Goal: Task Accomplishment & Management: Use online tool/utility

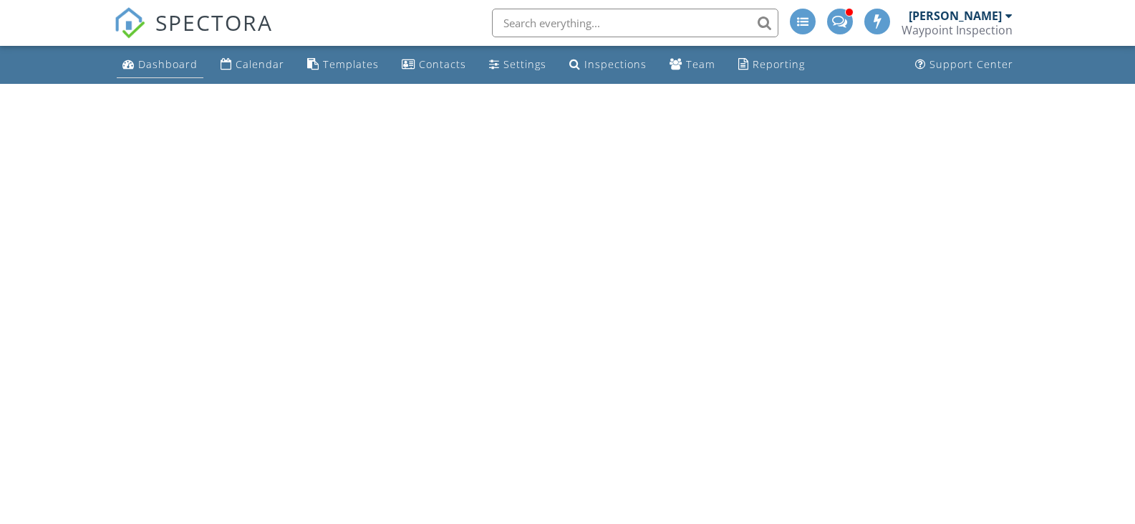
click at [171, 62] on div "Dashboard" at bounding box center [167, 64] width 59 height 14
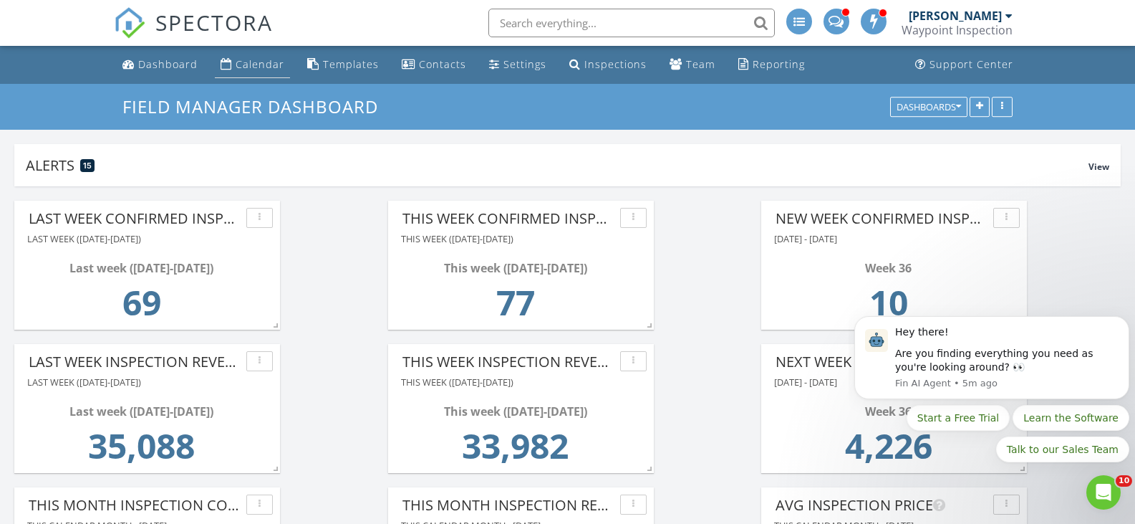
click at [261, 60] on div "Calendar" at bounding box center [260, 64] width 49 height 14
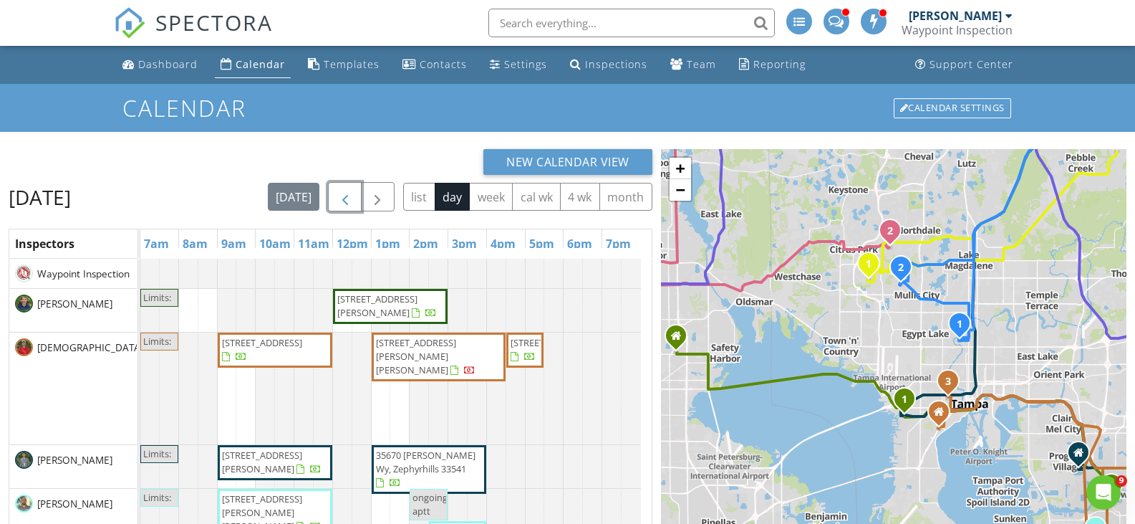
click at [354, 195] on span "button" at bounding box center [345, 196] width 17 height 17
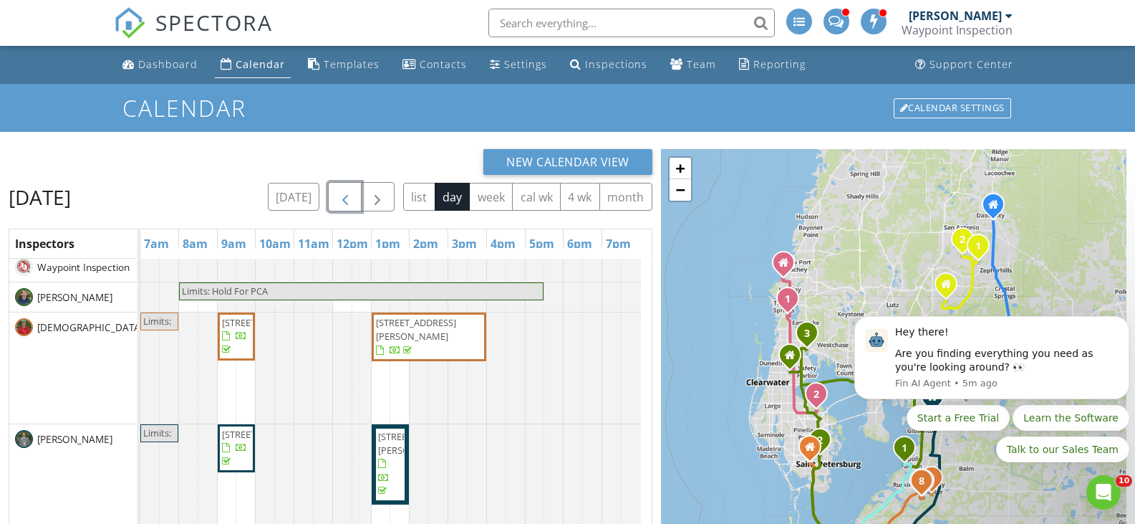
click at [243, 329] on span "410 Montrose Ave, Tampa 33617" at bounding box center [262, 322] width 80 height 13
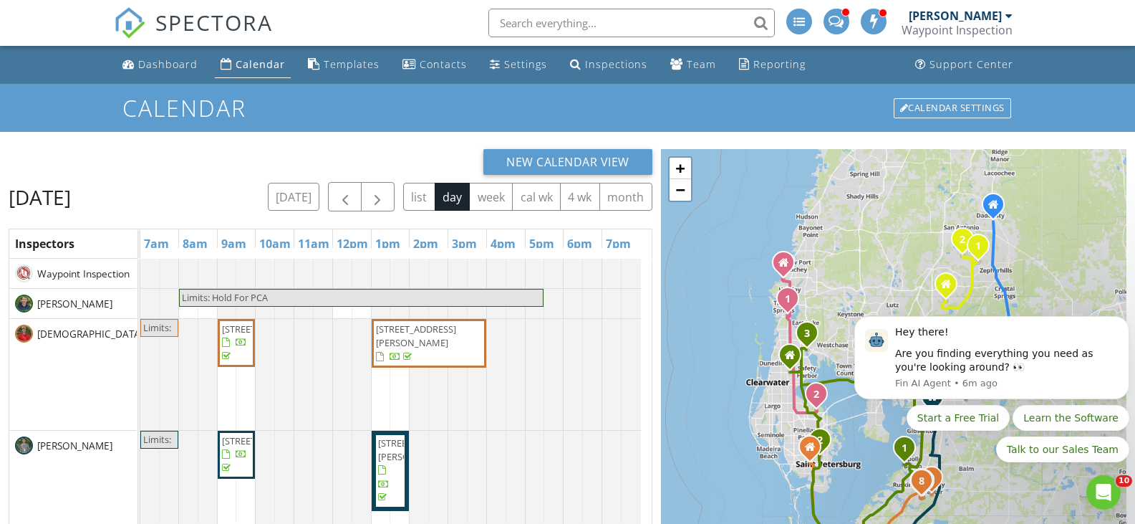
click at [401, 342] on span "736 Tuscanny St, Brandon 33511" at bounding box center [416, 335] width 80 height 27
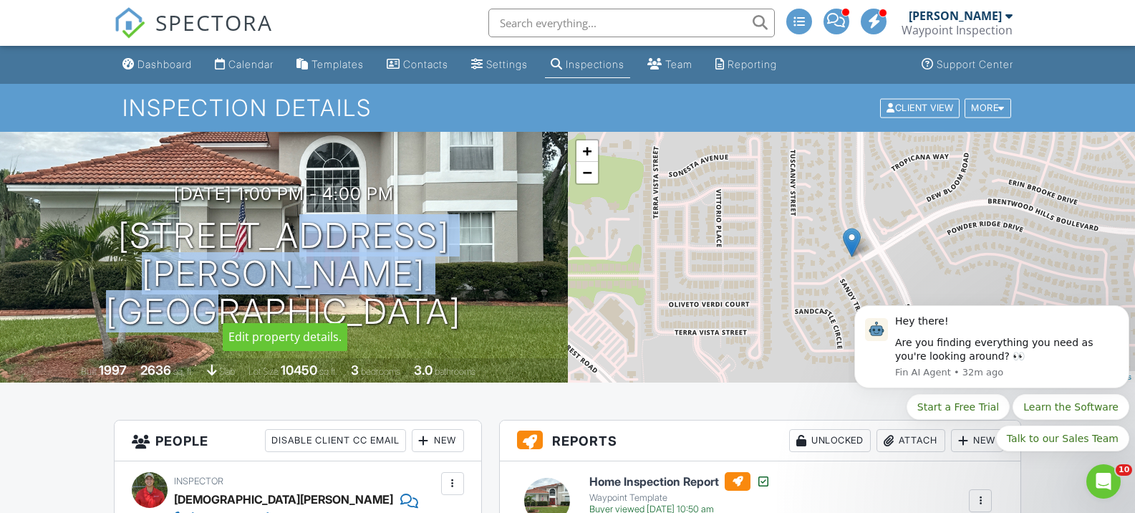
drag, startPoint x: 286, startPoint y: 266, endPoint x: 504, endPoint y: 306, distance: 220.6
click at [504, 306] on div "08/26/2025 1:00 pm - 4:00 pm 736 Tuscanny St Brandon, FL 33511" at bounding box center [284, 257] width 568 height 146
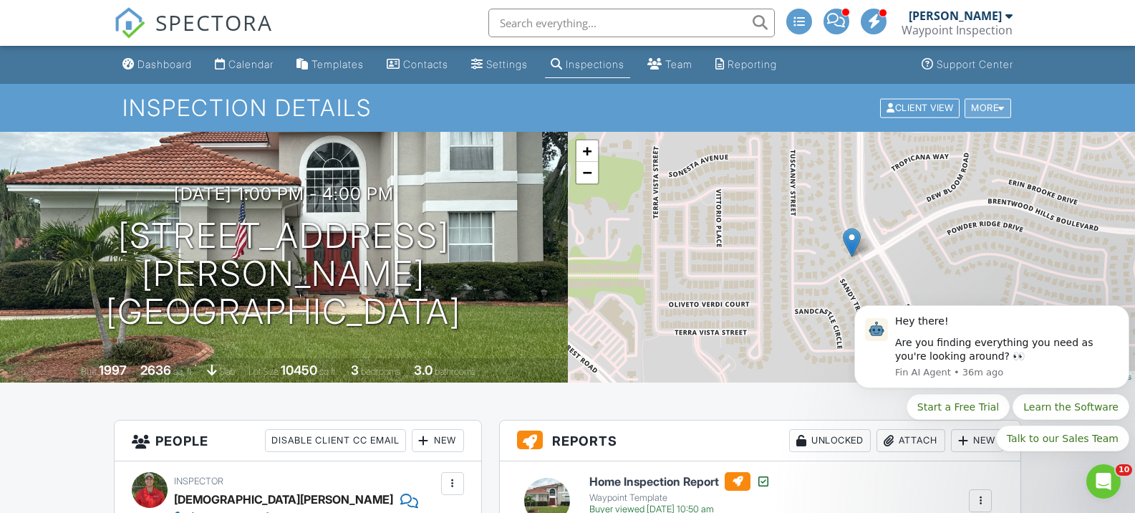
click at [1003, 100] on div "More" at bounding box center [988, 107] width 47 height 19
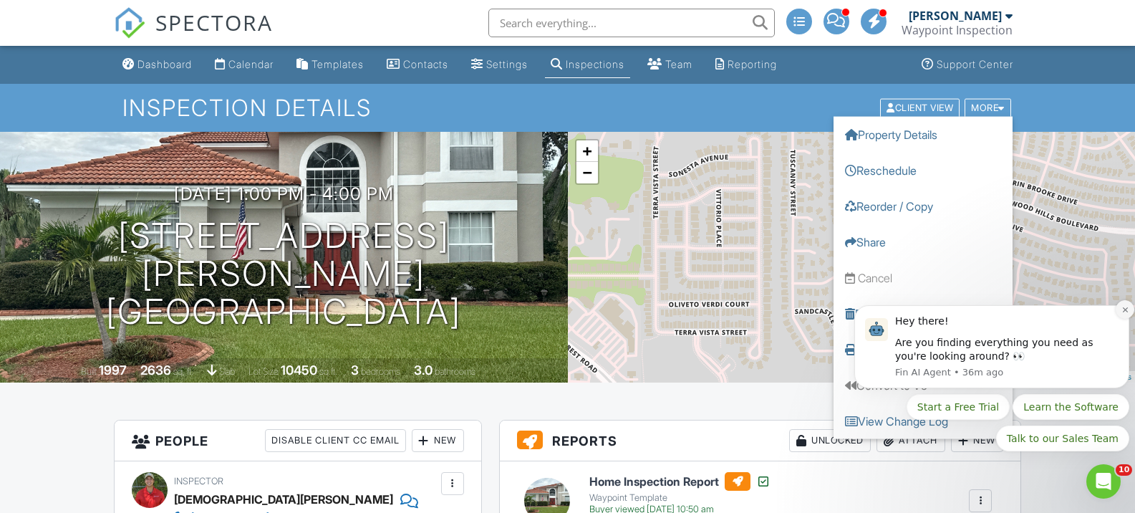
click at [1124, 309] on icon "Dismiss notification" at bounding box center [1126, 310] width 8 height 8
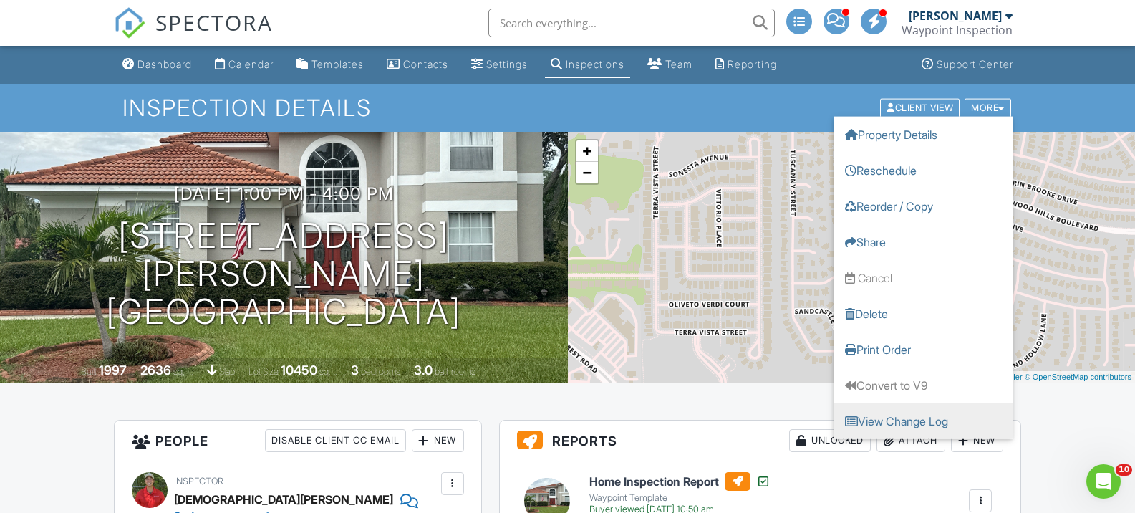
click at [945, 417] on link "View Change Log" at bounding box center [923, 421] width 179 height 36
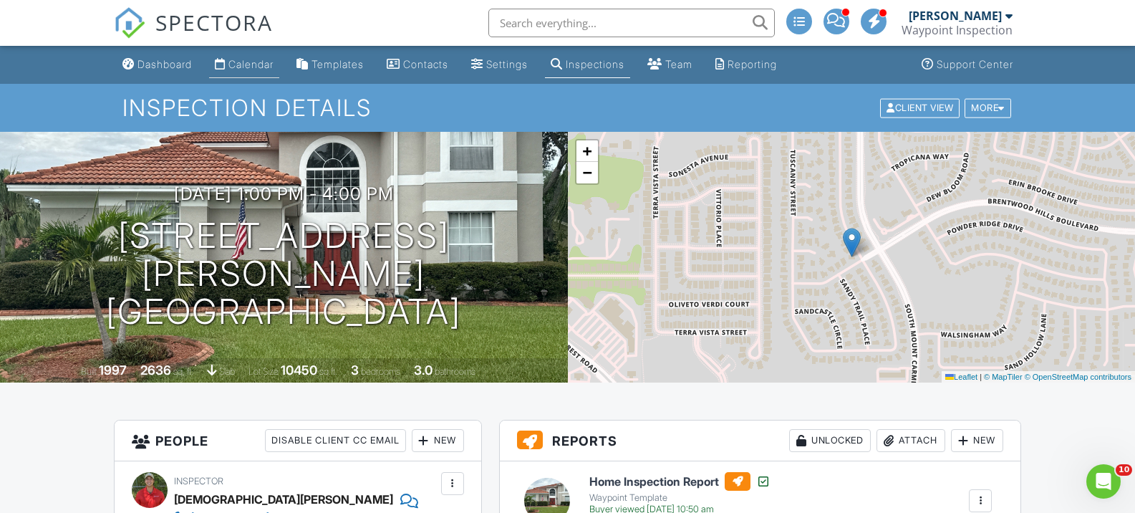
click at [269, 64] on div "Calendar" at bounding box center [250, 64] width 45 height 12
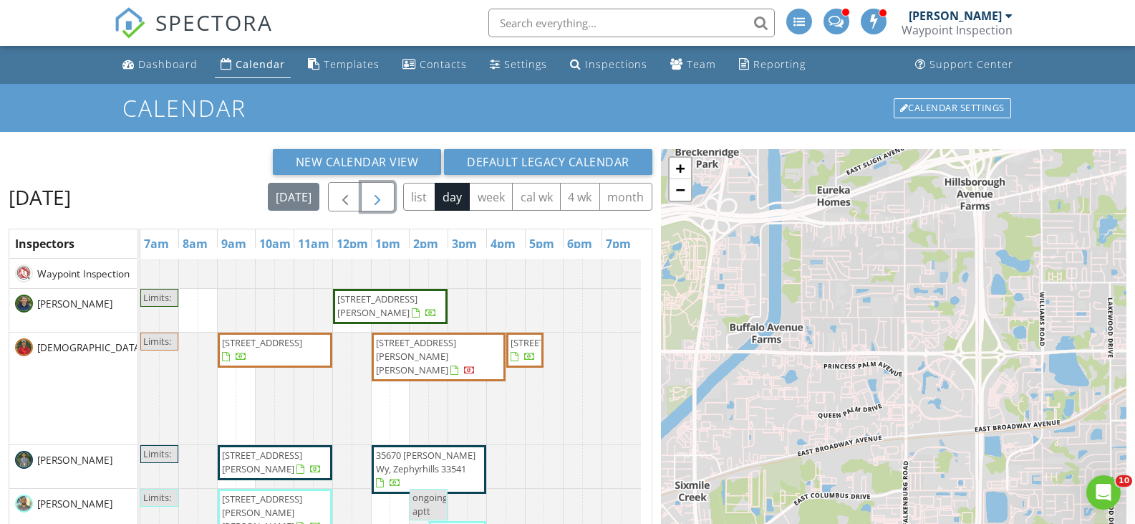
click at [378, 193] on span "button" at bounding box center [377, 196] width 17 height 17
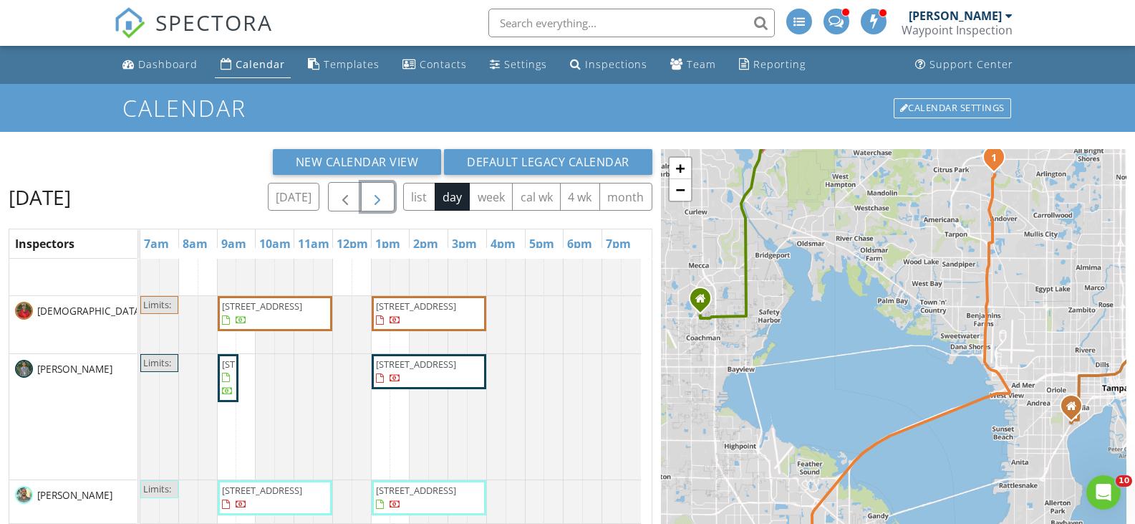
scroll to position [104, 0]
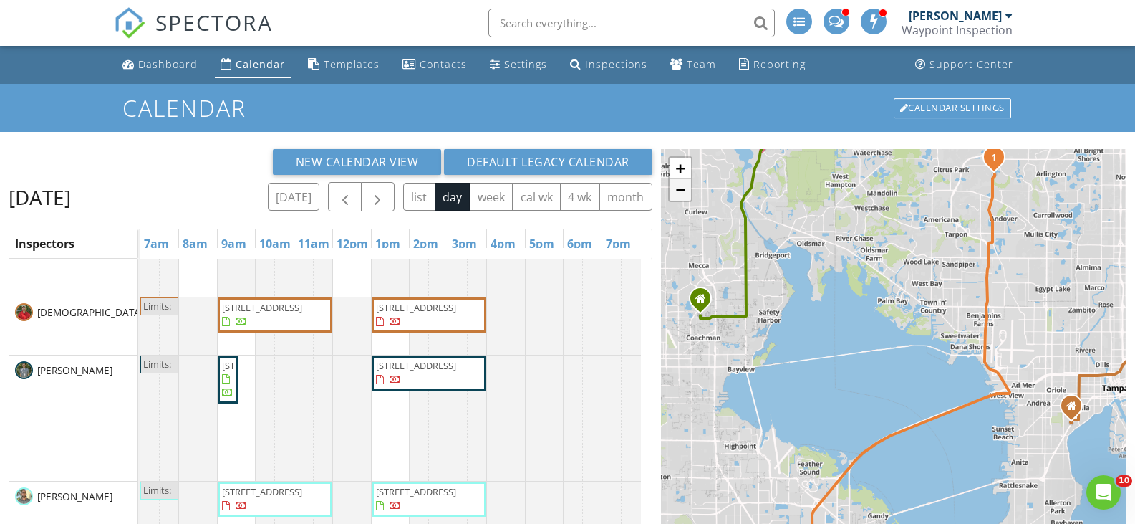
click at [683, 194] on link "−" at bounding box center [680, 189] width 21 height 21
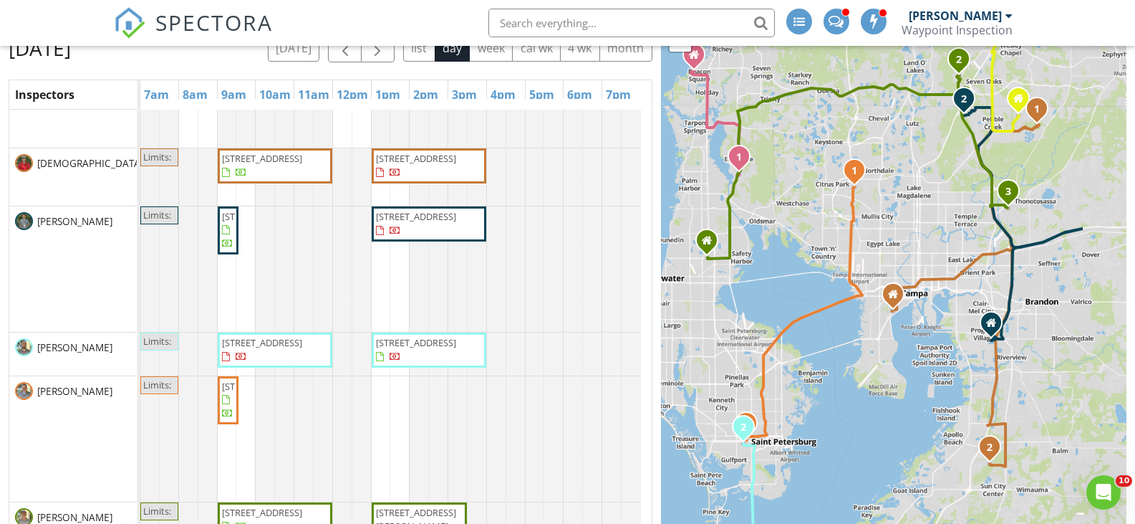
drag, startPoint x: 896, startPoint y: 162, endPoint x: 805, endPoint y: 198, distance: 98.0
click at [805, 198] on div "1 1 2 1 2 1 2 1 1 2 3 1 1 1 2 + − I 4, US 27 100.3 km, 1 h 30 min Head west on …" at bounding box center [894, 278] width 466 height 557
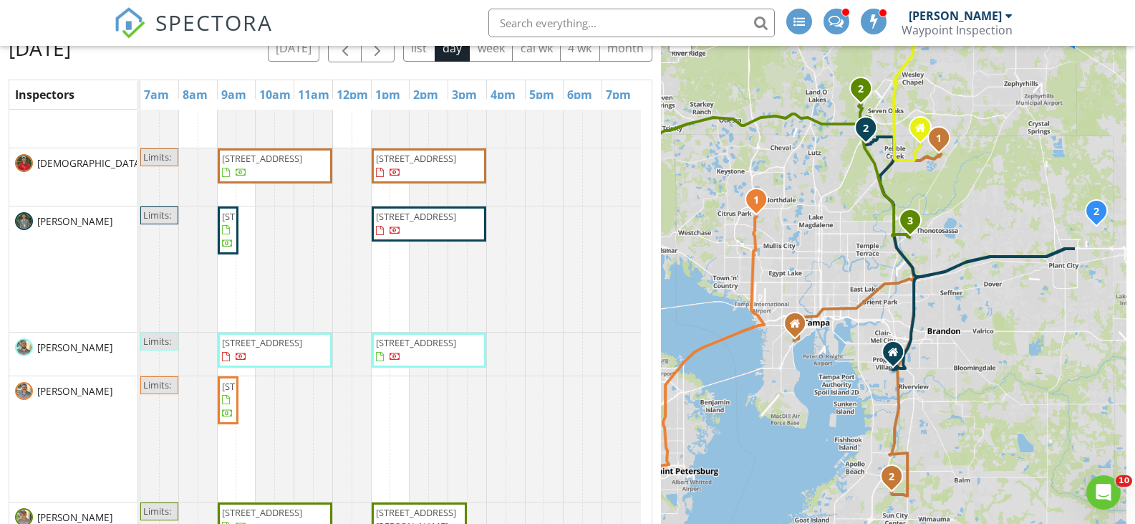
drag, startPoint x: 1064, startPoint y: 222, endPoint x: 958, endPoint y: 254, distance: 109.9
click at [958, 254] on div "1 1 2 1 2 1 2 1 1 2 3 1 1 1 2 + − I 4, US 27 100.3 km, 1 h 30 min Head west on …" at bounding box center [894, 278] width 466 height 557
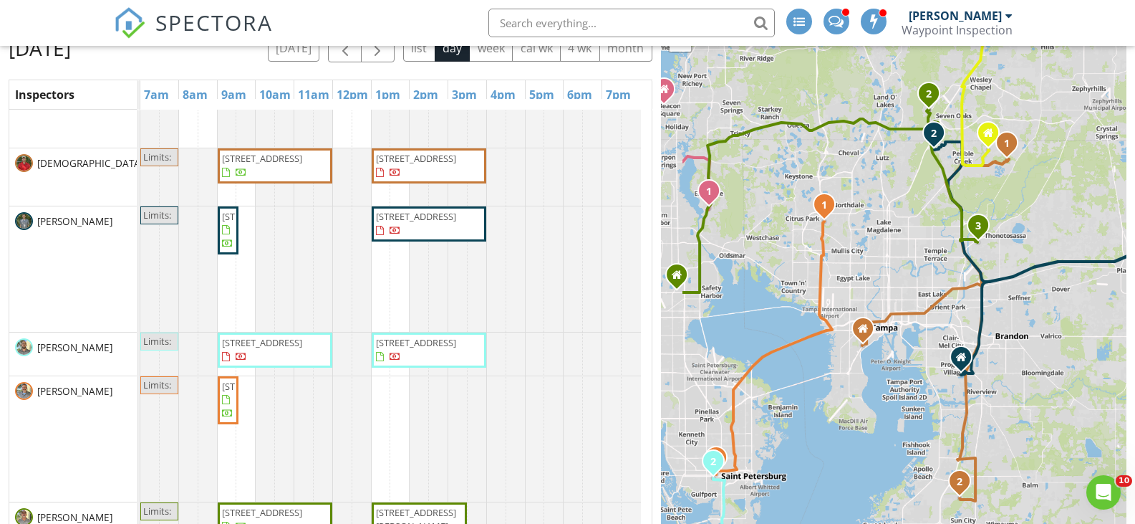
drag, startPoint x: 826, startPoint y: 254, endPoint x: 902, endPoint y: 259, distance: 76.1
click at [902, 259] on div "1 1 2 1 2 1 2 1 1 2 3 1 1 1 2 + − I 4, US 27 100.3 km, 1 h 30 min Head west on …" at bounding box center [894, 278] width 466 height 557
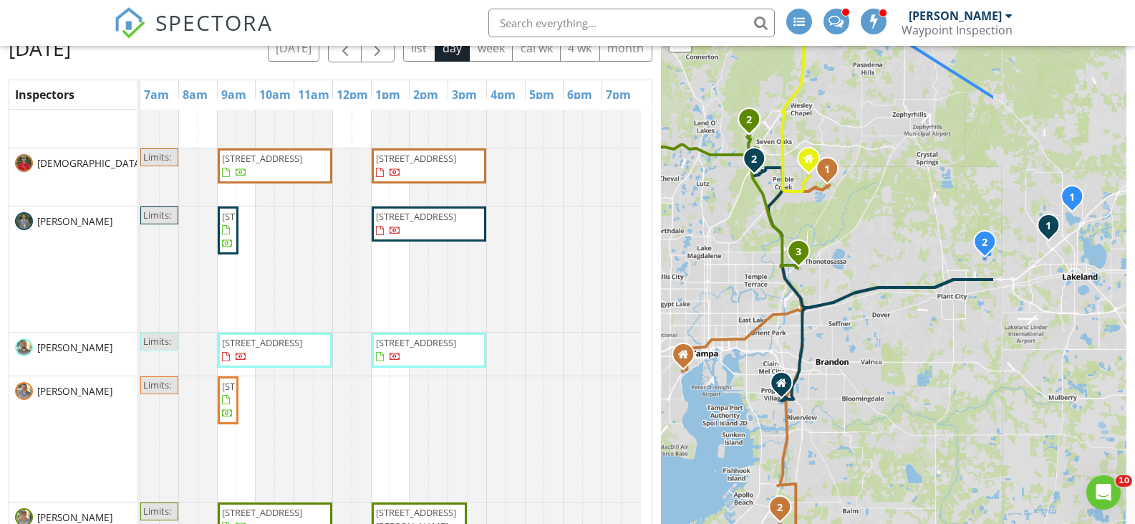
drag, startPoint x: 1081, startPoint y: 190, endPoint x: 900, endPoint y: 221, distance: 183.9
click at [900, 221] on div "1 1 2 1 2 1 2 1 1 2 3 1 1 1 2 + − I 4, US 27 100.3 km, 1 h 30 min Head west on …" at bounding box center [894, 278] width 466 height 557
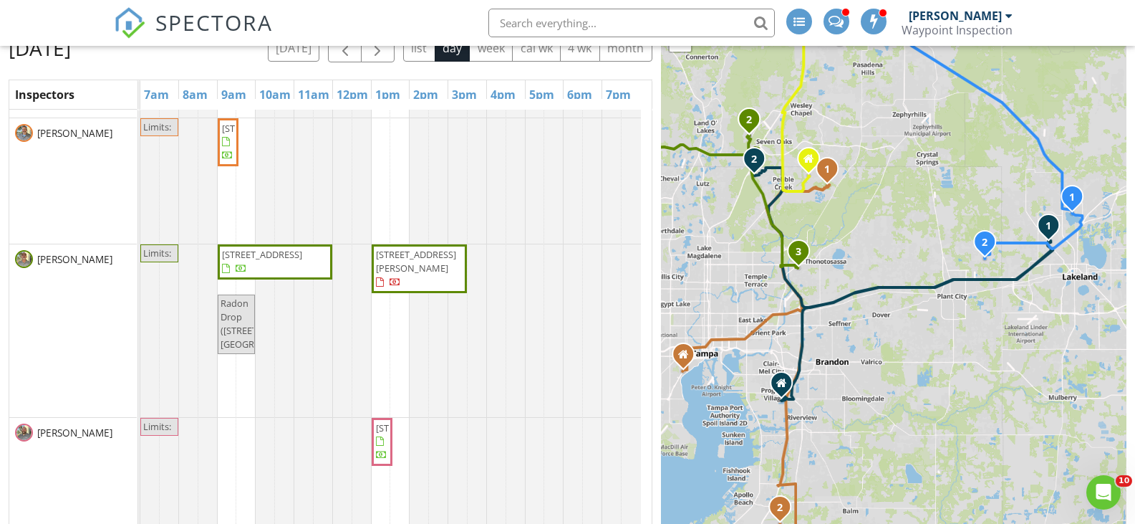
scroll to position [0, 0]
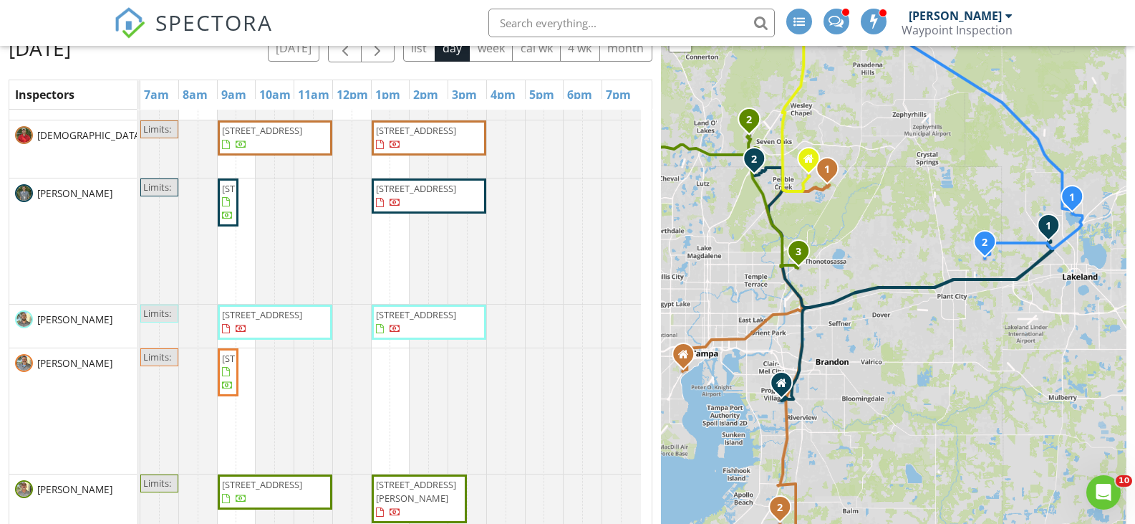
click at [229, 195] on span "[STREET_ADDRESS]" at bounding box center [262, 188] width 80 height 13
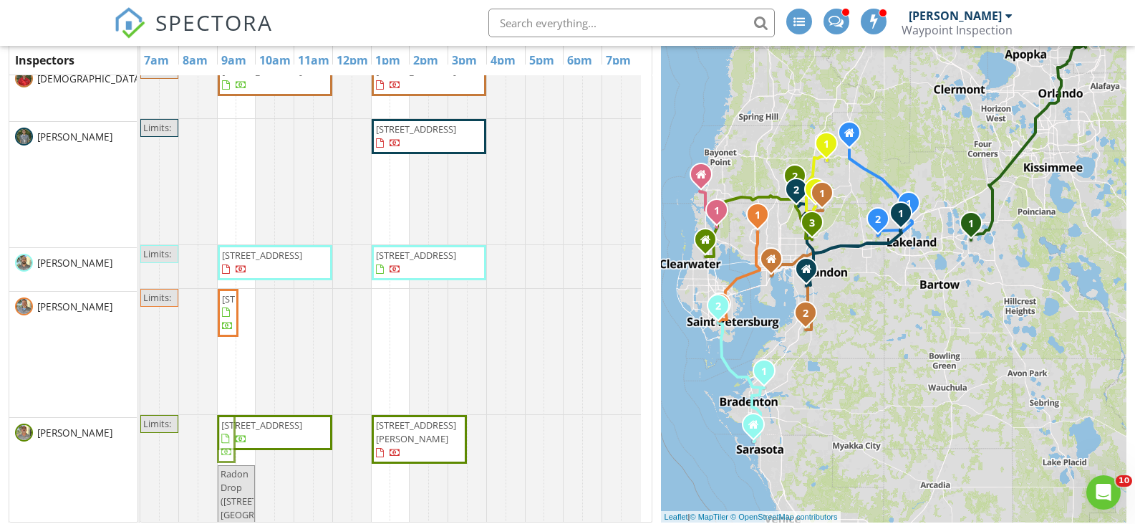
scroll to position [171, 0]
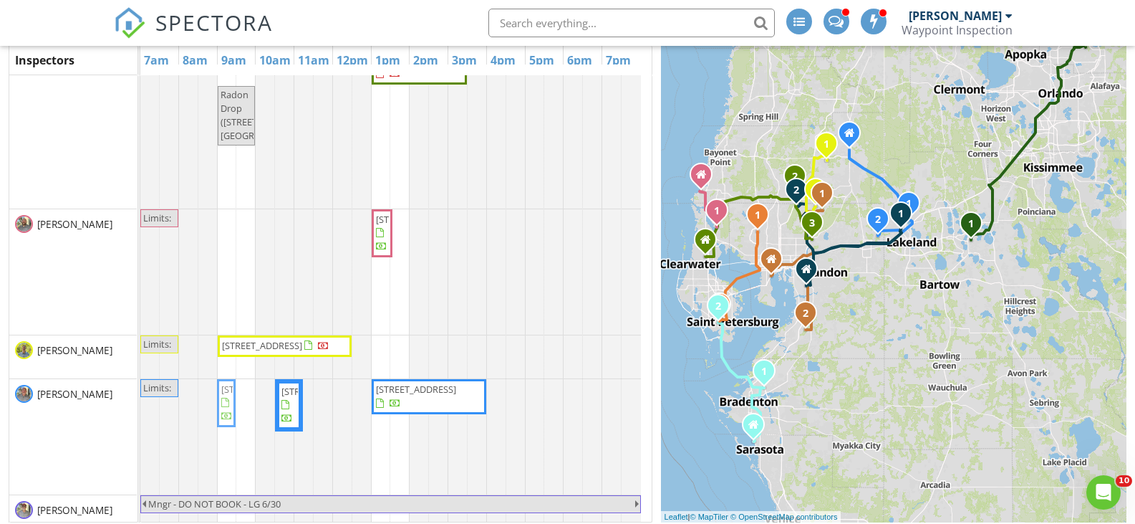
drag, startPoint x: 231, startPoint y: 377, endPoint x: 234, endPoint y: 453, distance: 76.0
click at [234, 453] on tbody "Limits: [STREET_ADDRESS][PERSON_NAME] Hold For CBI Limits: [STREET_ADDRESS] [ST…" at bounding box center [390, 91] width 501 height 1105
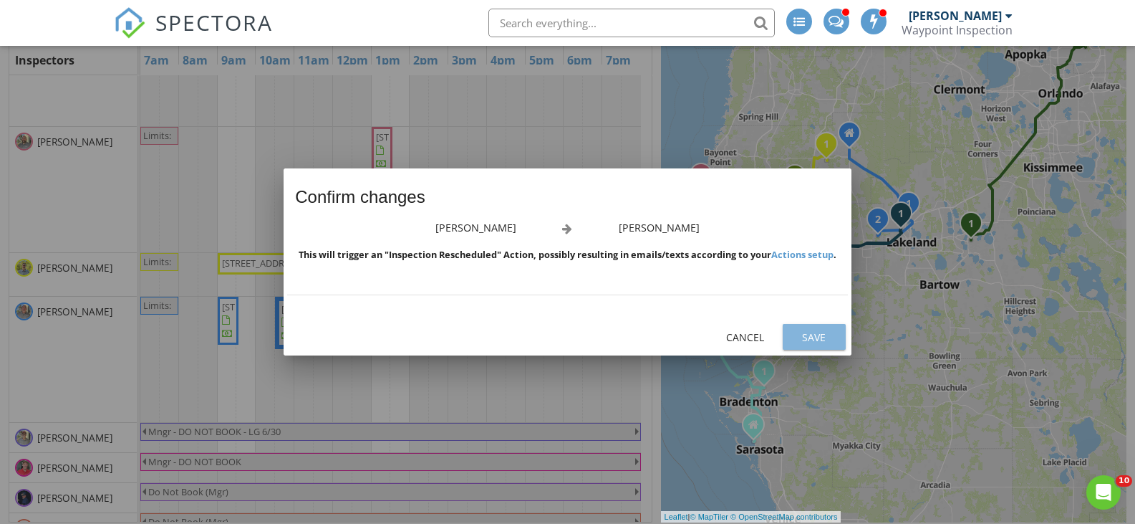
click at [804, 340] on div "Save" at bounding box center [814, 336] width 40 height 15
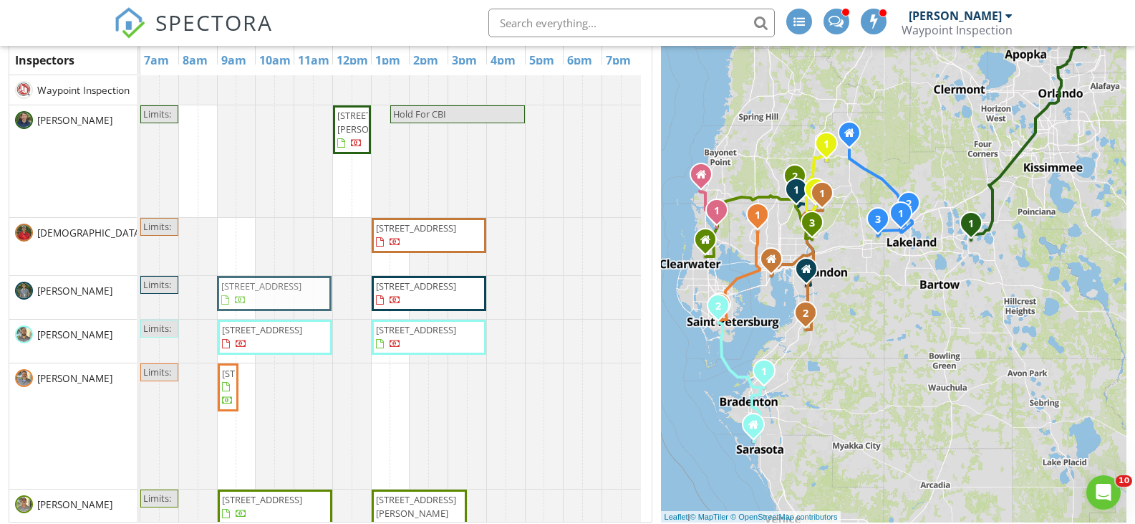
drag, startPoint x: 264, startPoint y: 229, endPoint x: 261, endPoint y: 287, distance: 58.1
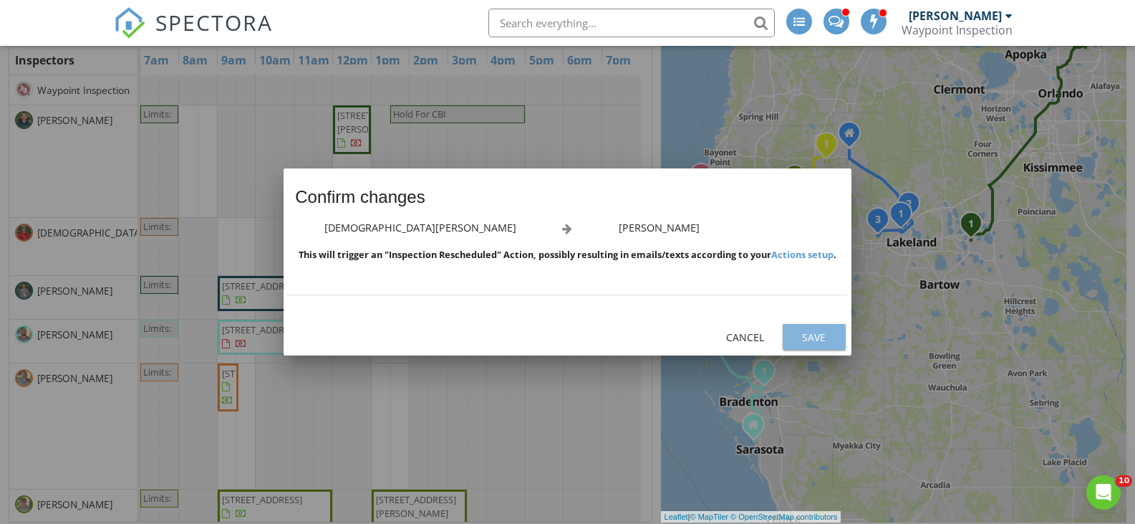
click at [806, 335] on div "Save" at bounding box center [814, 336] width 40 height 15
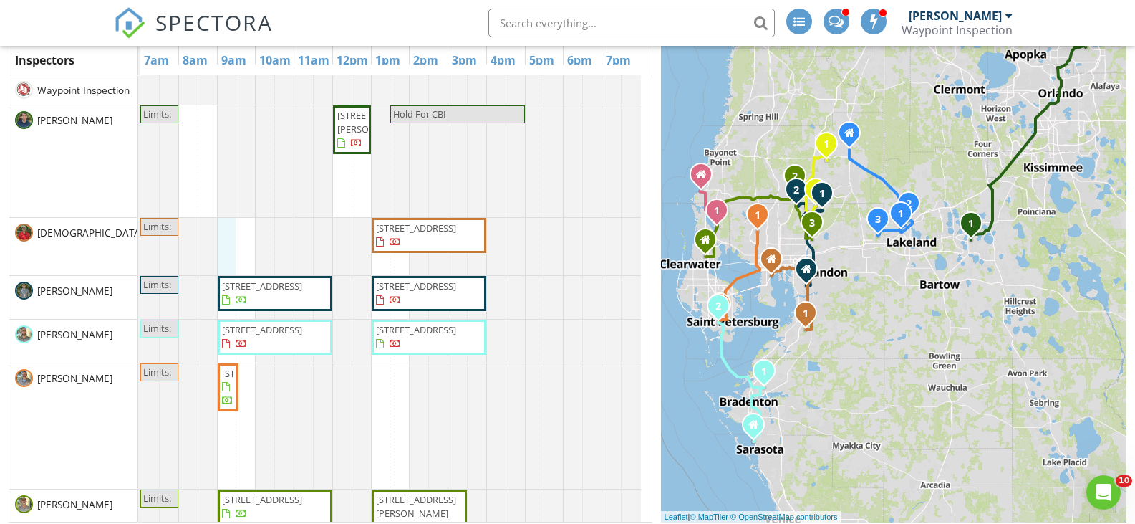
click at [229, 188] on link "Event" at bounding box center [225, 188] width 74 height 23
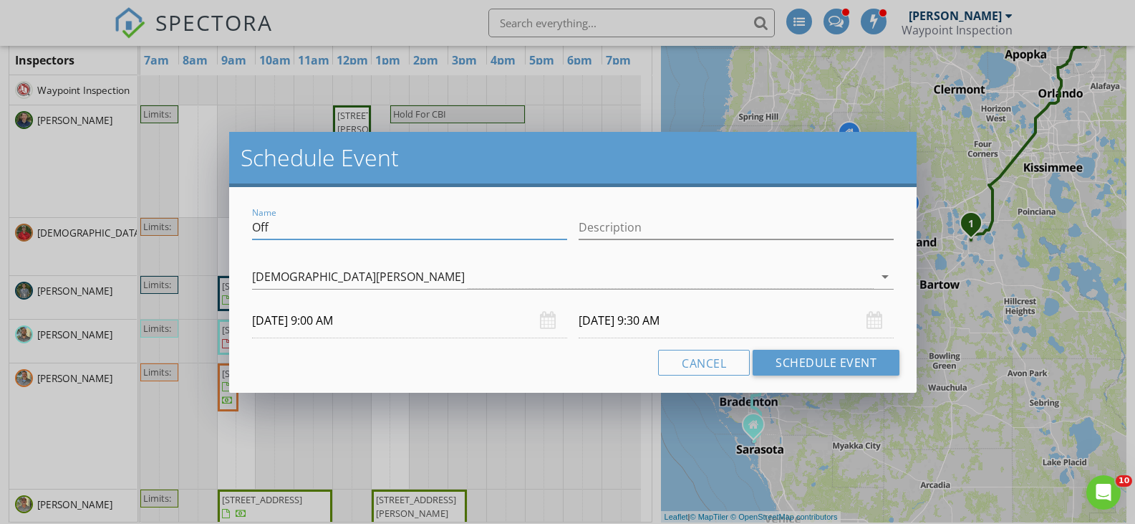
click at [324, 227] on input "Off" at bounding box center [409, 228] width 315 height 24
type input "O"
type input "6 month review"
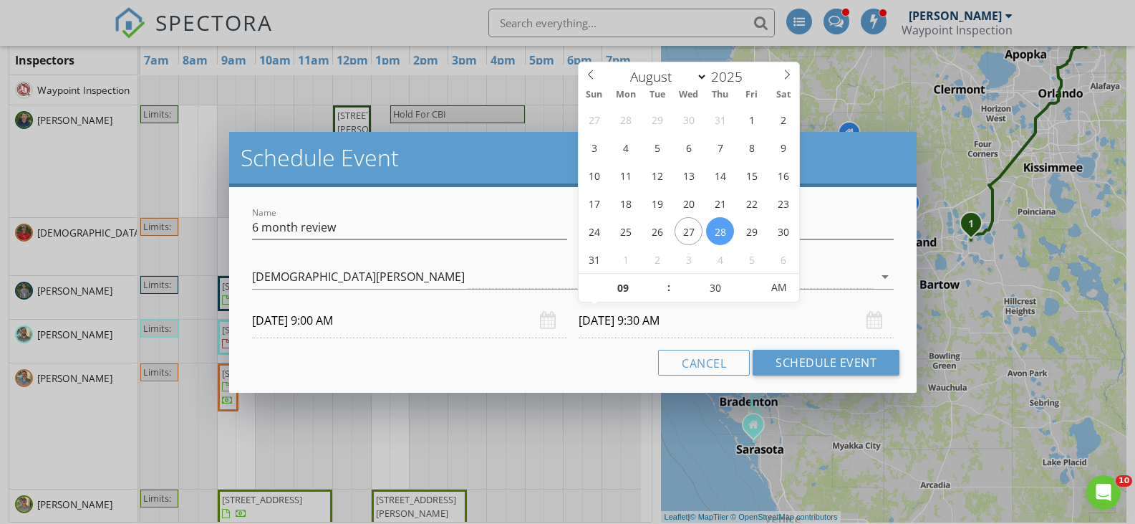
click at [650, 318] on input "[DATE] 9:30 AM" at bounding box center [736, 320] width 315 height 35
type input "[DATE] 9:30 AM"
type input "10"
type input "[DATE] 10:30 AM"
click at [663, 279] on span at bounding box center [662, 281] width 10 height 14
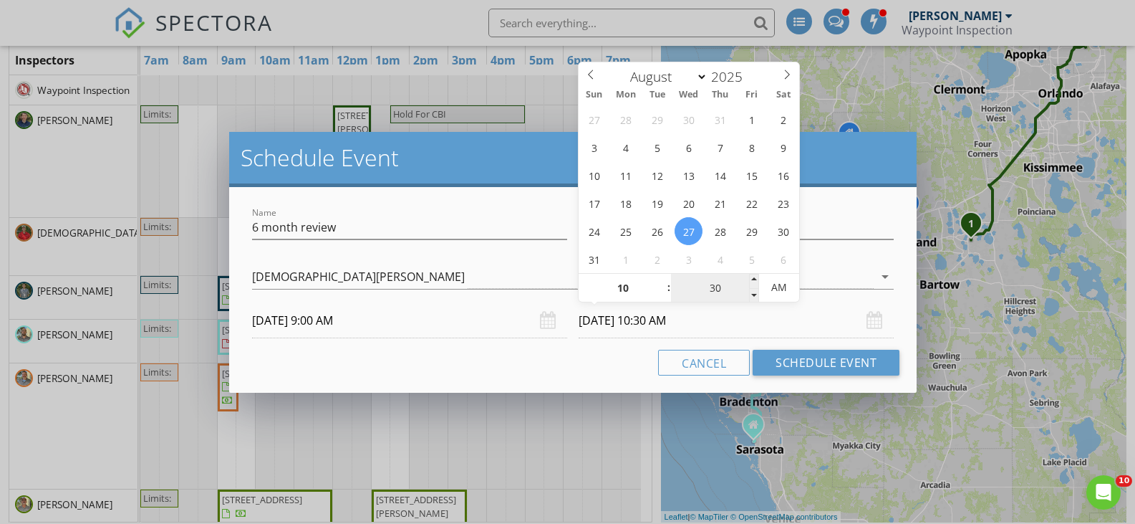
click at [715, 283] on input "30" at bounding box center [715, 288] width 88 height 29
type input "00"
type input "[DATE] 10:00 AM"
click at [784, 330] on input "[DATE] 10:00 AM" at bounding box center [736, 320] width 315 height 35
click at [641, 375] on div "Name 6 month review Description check_box_outline_blank Waypoint Inspection che…" at bounding box center [573, 290] width 688 height 206
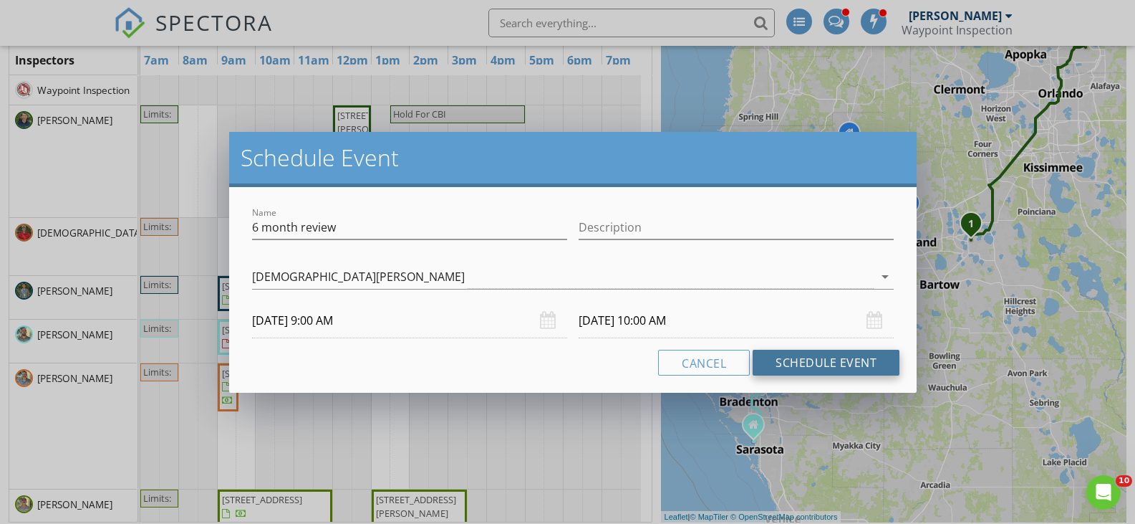
click at [844, 362] on button "Schedule Event" at bounding box center [826, 363] width 147 height 26
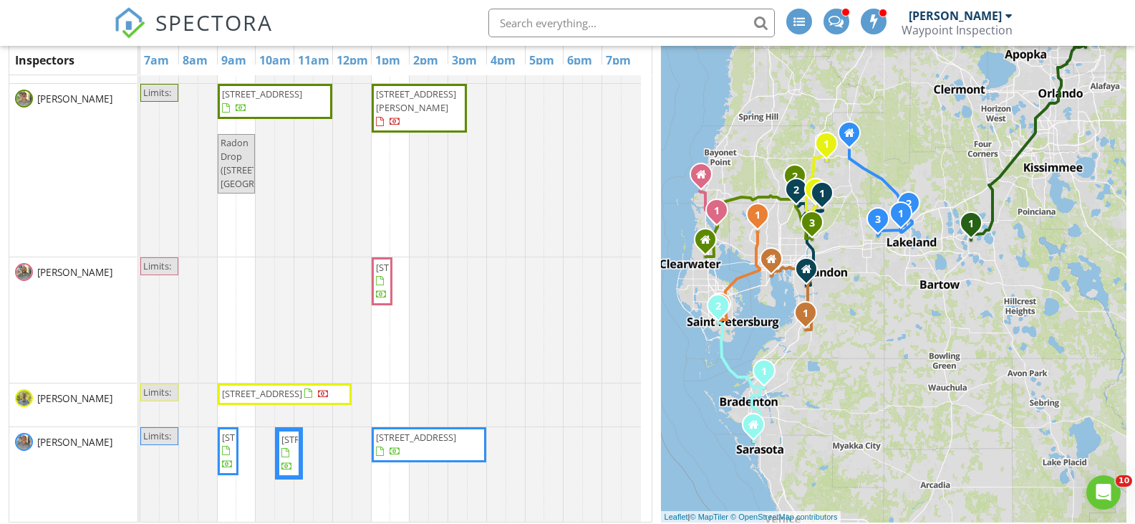
scroll to position [456, 0]
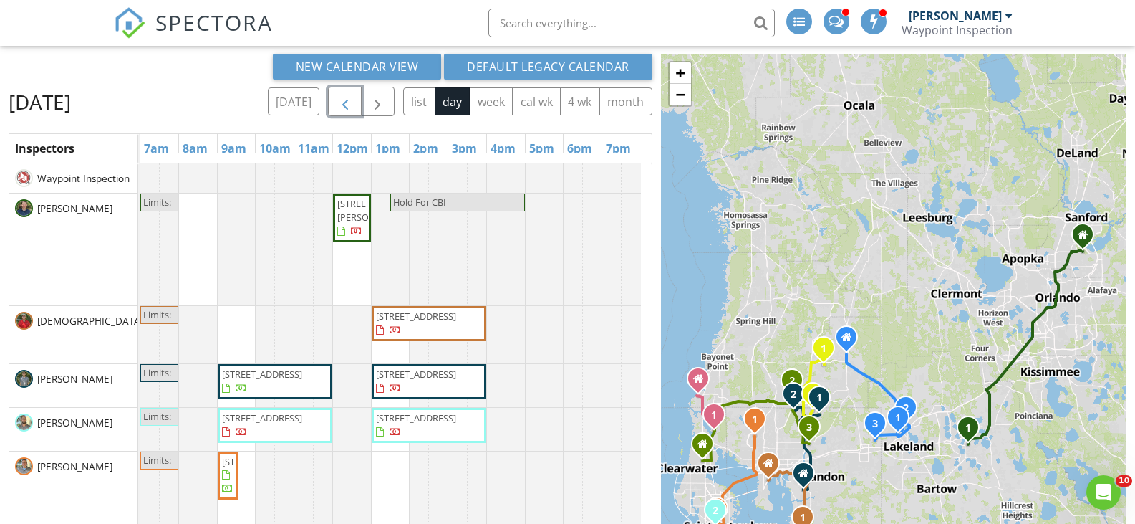
click at [345, 95] on span "button" at bounding box center [345, 101] width 17 height 17
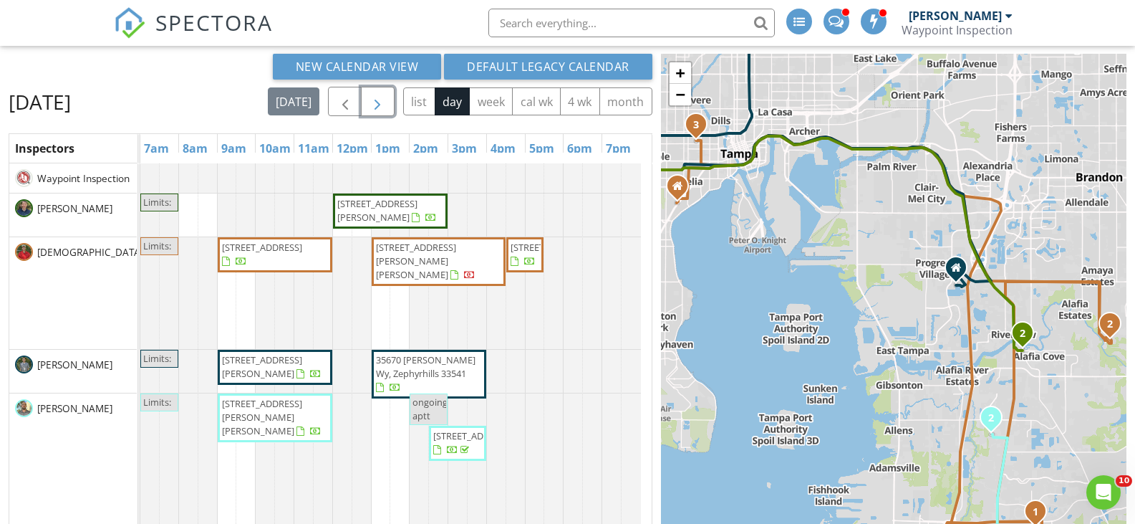
click at [386, 99] on span "button" at bounding box center [377, 101] width 17 height 17
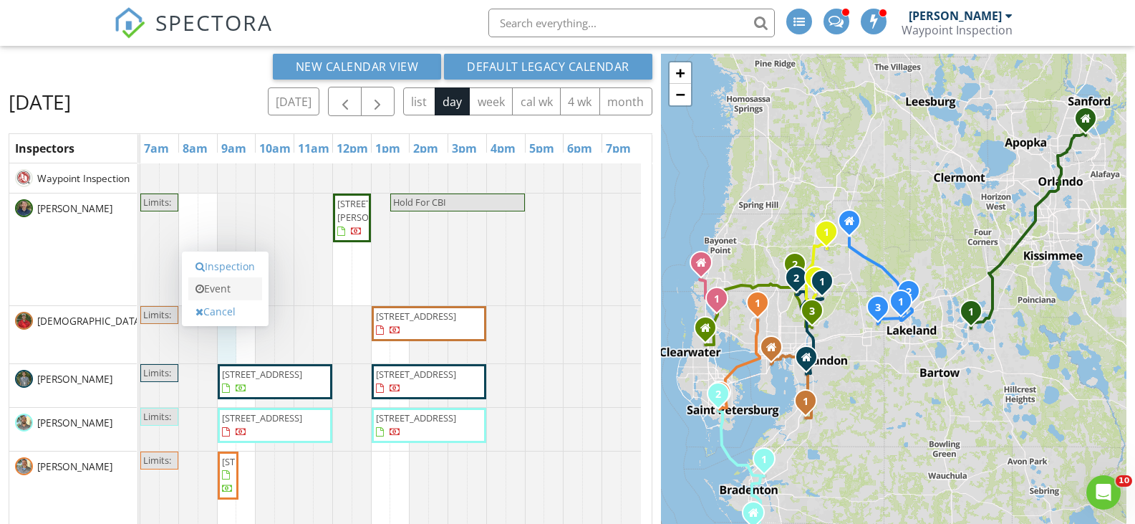
click at [238, 286] on link "Event" at bounding box center [225, 288] width 74 height 23
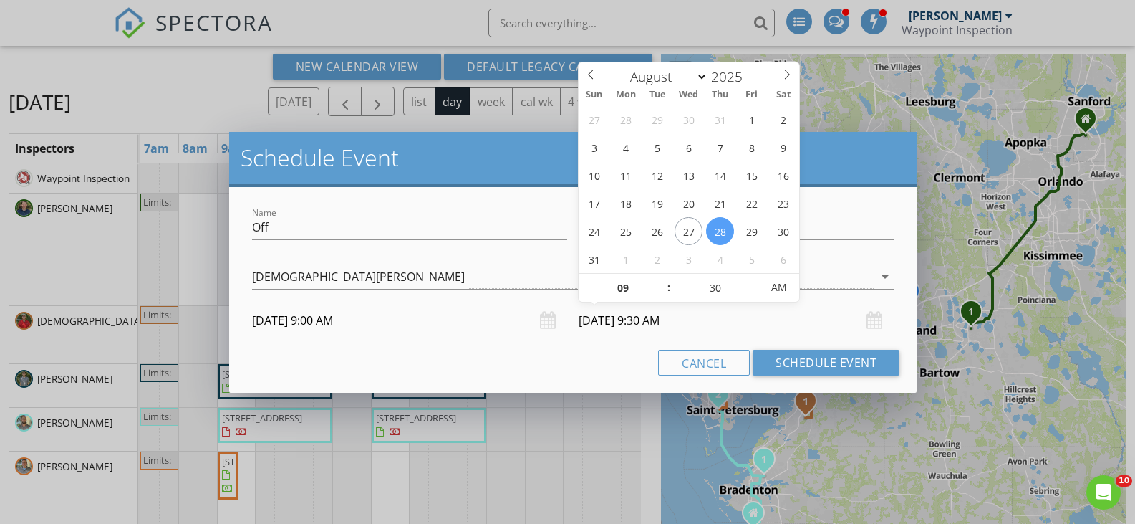
click at [658, 321] on input "[DATE] 9:30 AM" at bounding box center [736, 320] width 315 height 35
type input "10"
type input "[DATE] 10:30 AM"
click at [664, 274] on span at bounding box center [662, 281] width 10 height 14
click at [363, 224] on input "Off" at bounding box center [409, 228] width 315 height 24
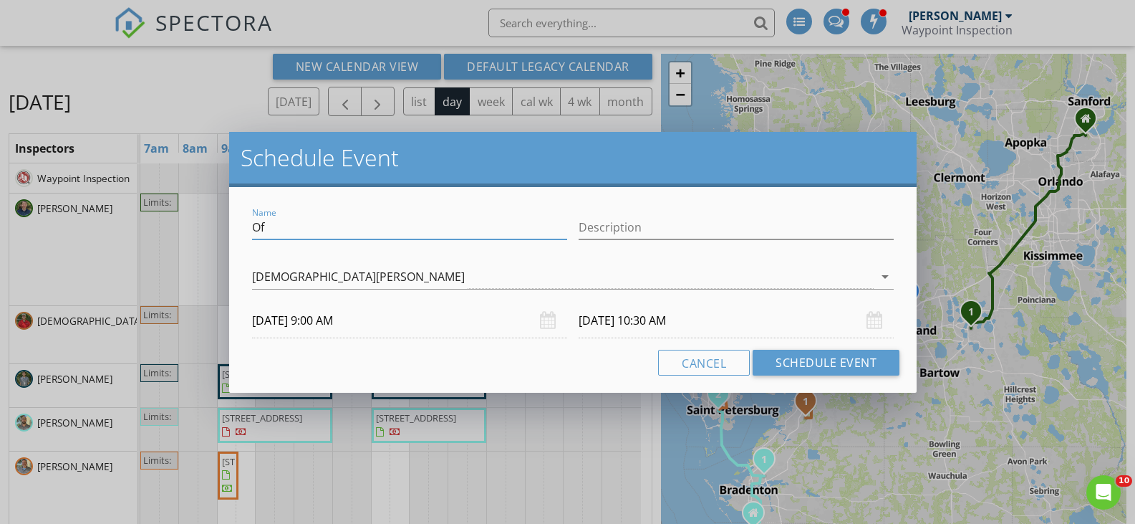
type input "O"
click at [261, 227] on input "six month review" at bounding box center [409, 228] width 315 height 24
type input "Six-month review"
click at [829, 360] on button "Schedule Event" at bounding box center [826, 363] width 147 height 26
